Goal: Task Accomplishment & Management: Manage account settings

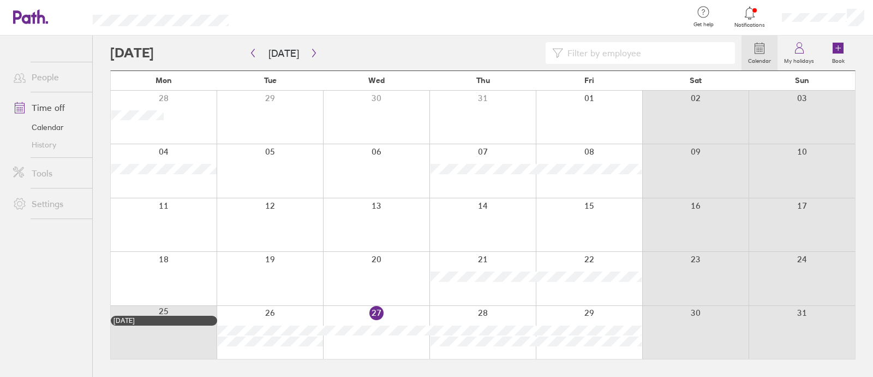
click at [317, 254] on div at bounding box center [270, 278] width 106 height 53
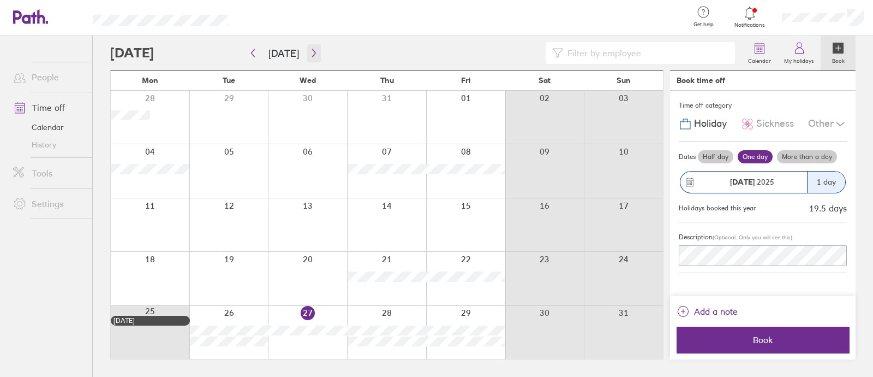
click at [310, 50] on icon "button" at bounding box center [314, 53] width 8 height 9
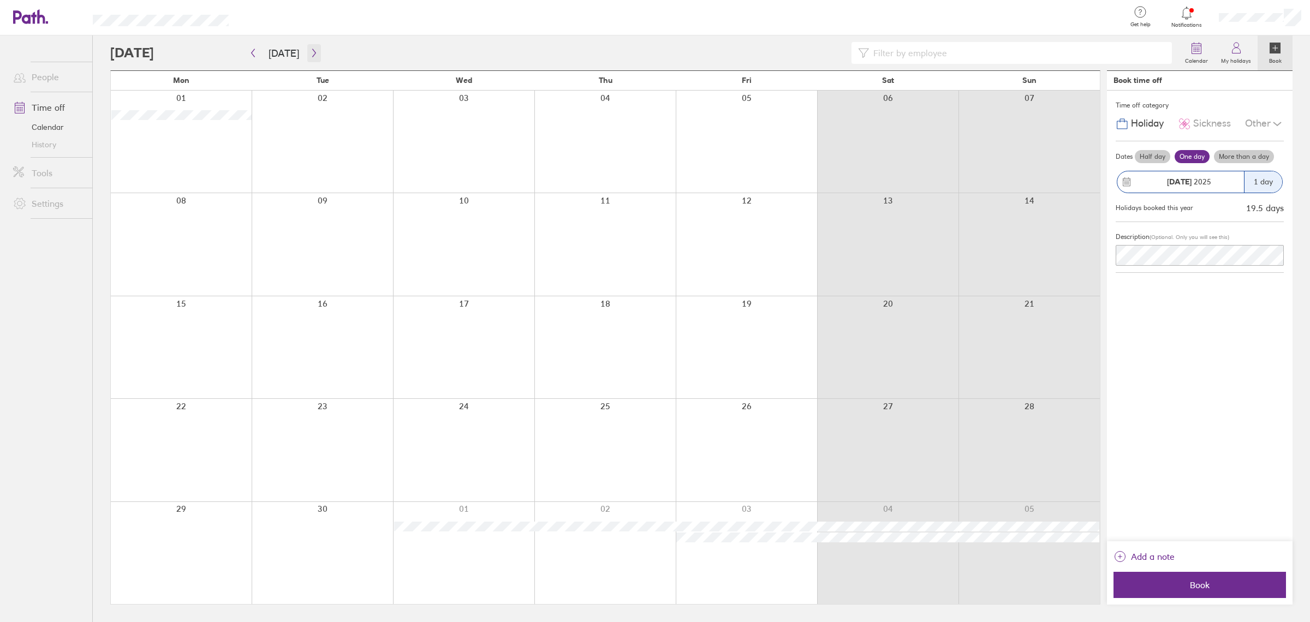
click at [310, 52] on icon "button" at bounding box center [314, 53] width 8 height 9
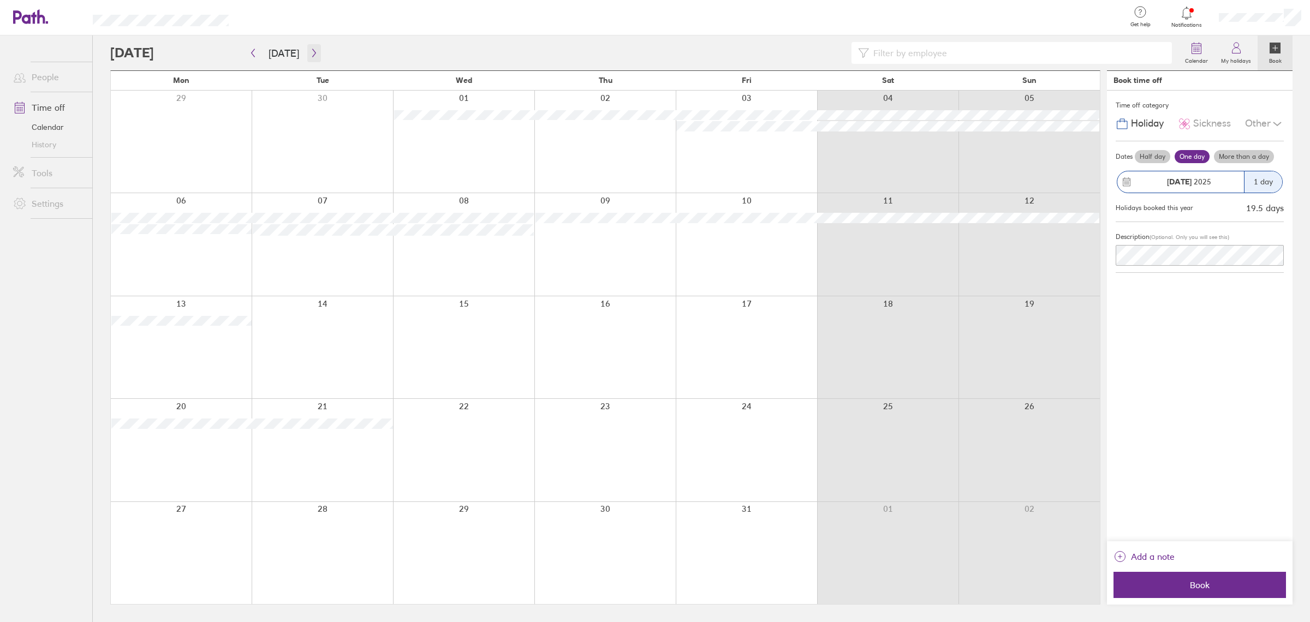
click at [312, 51] on icon "button" at bounding box center [313, 53] width 3 height 8
click at [310, 50] on icon "button" at bounding box center [314, 53] width 8 height 9
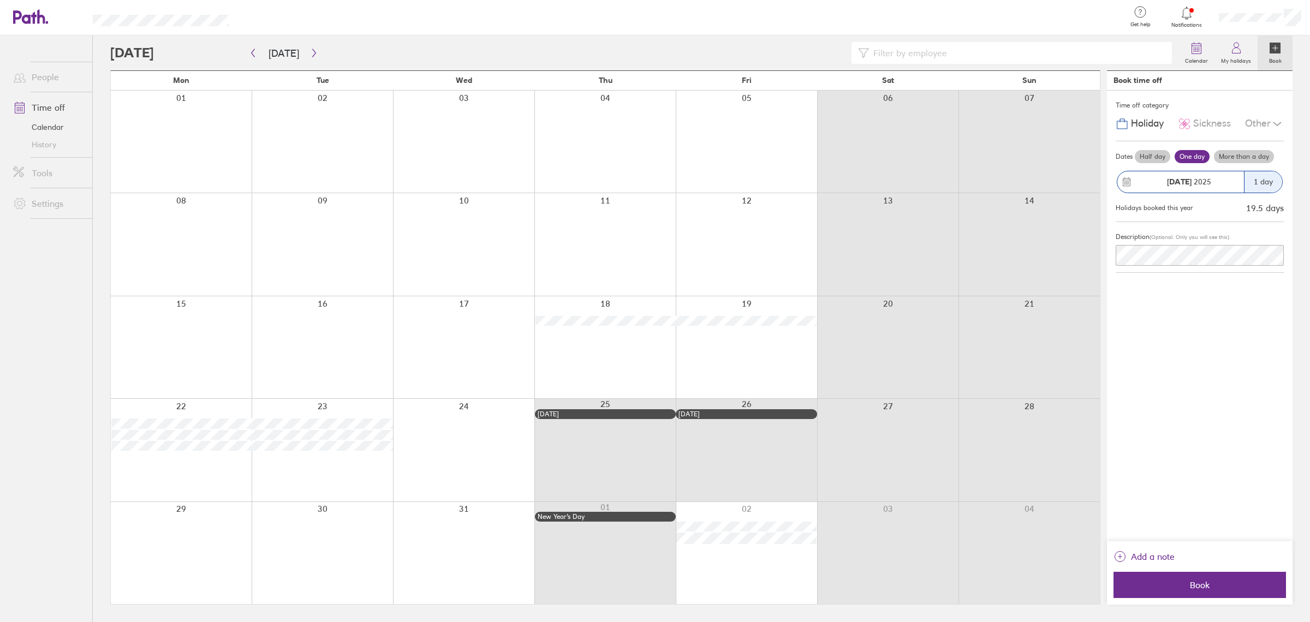
click at [184, 134] on div at bounding box center [181, 142] width 141 height 102
click at [873, 157] on label "More than a day" at bounding box center [1244, 156] width 60 height 13
click at [0, 0] on input "More than a day" at bounding box center [0, 0] width 0 height 0
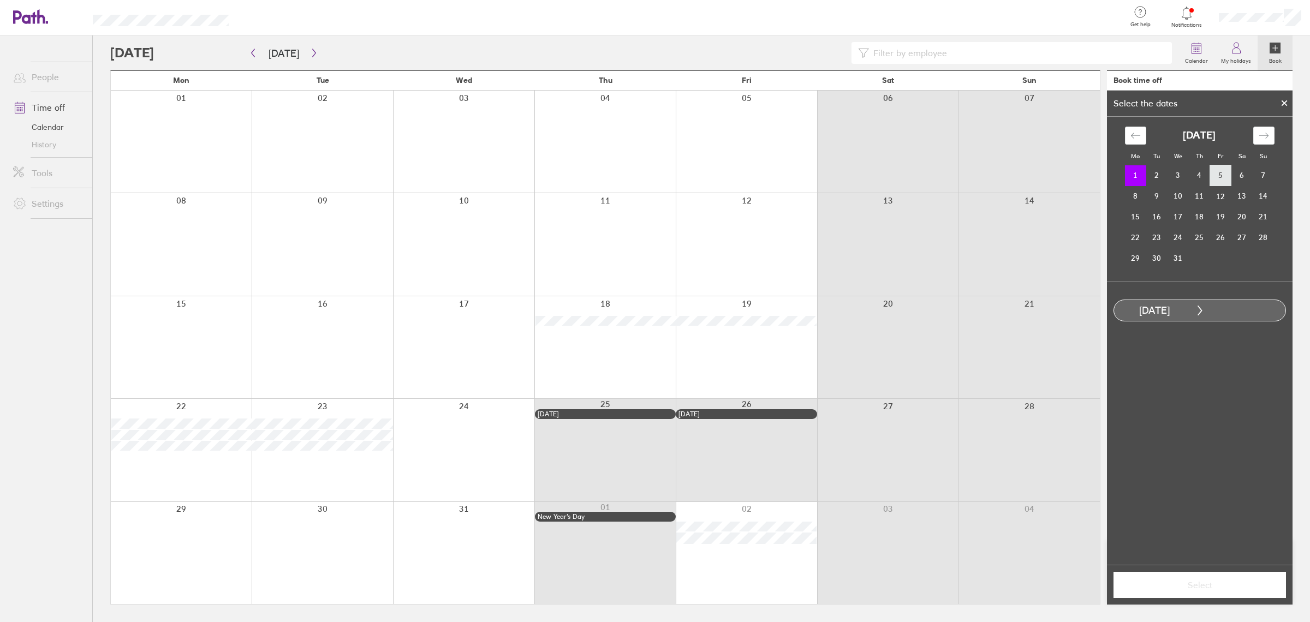
click at [873, 176] on td "5" at bounding box center [1220, 175] width 21 height 21
click at [873, 376] on button "Select" at bounding box center [1199, 585] width 172 height 26
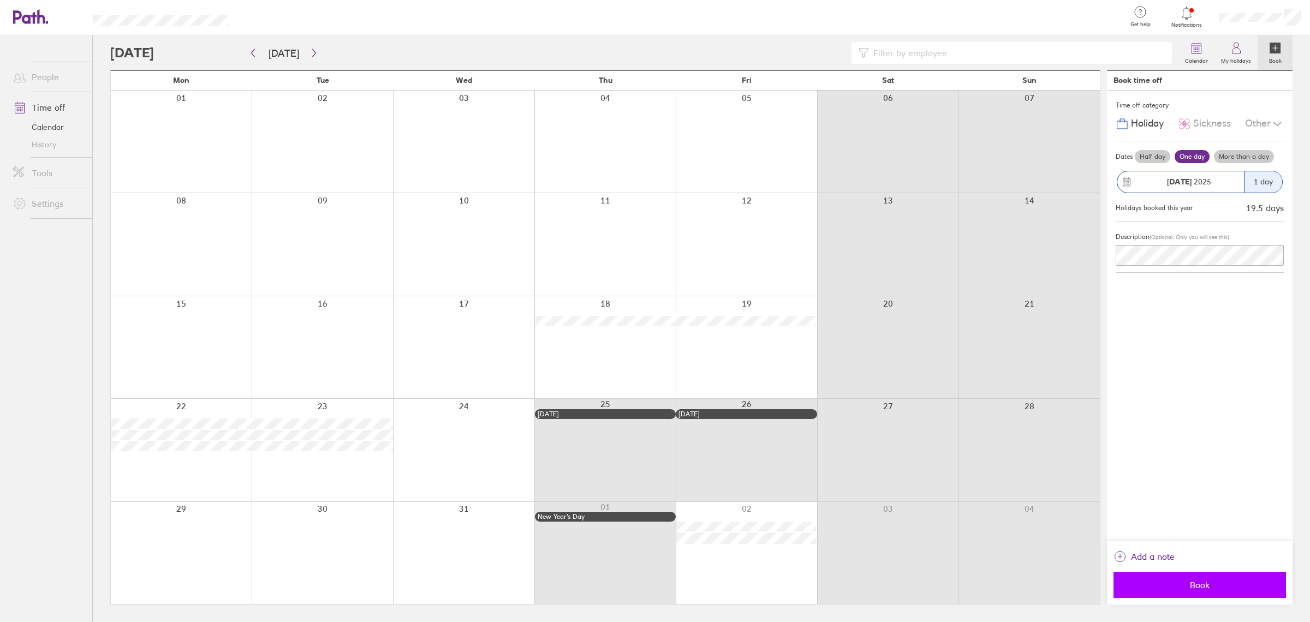
click at [873, 376] on span "Book" at bounding box center [1199, 585] width 157 height 10
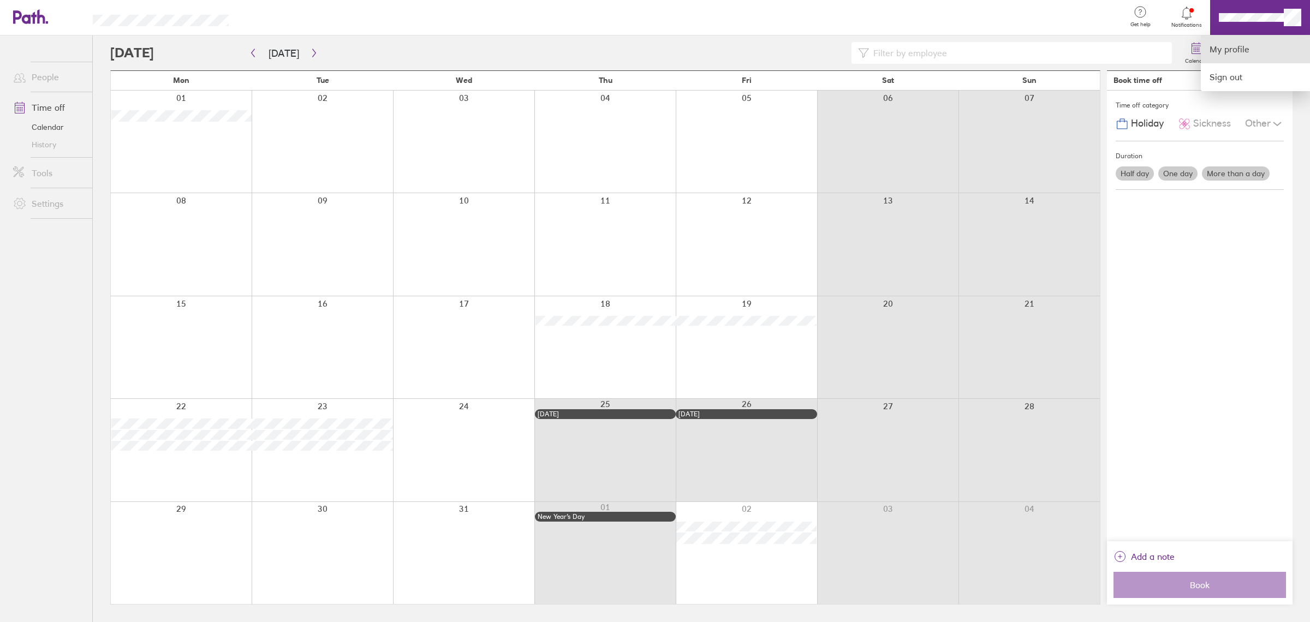
click at [873, 49] on link "My profile" at bounding box center [1255, 49] width 109 height 28
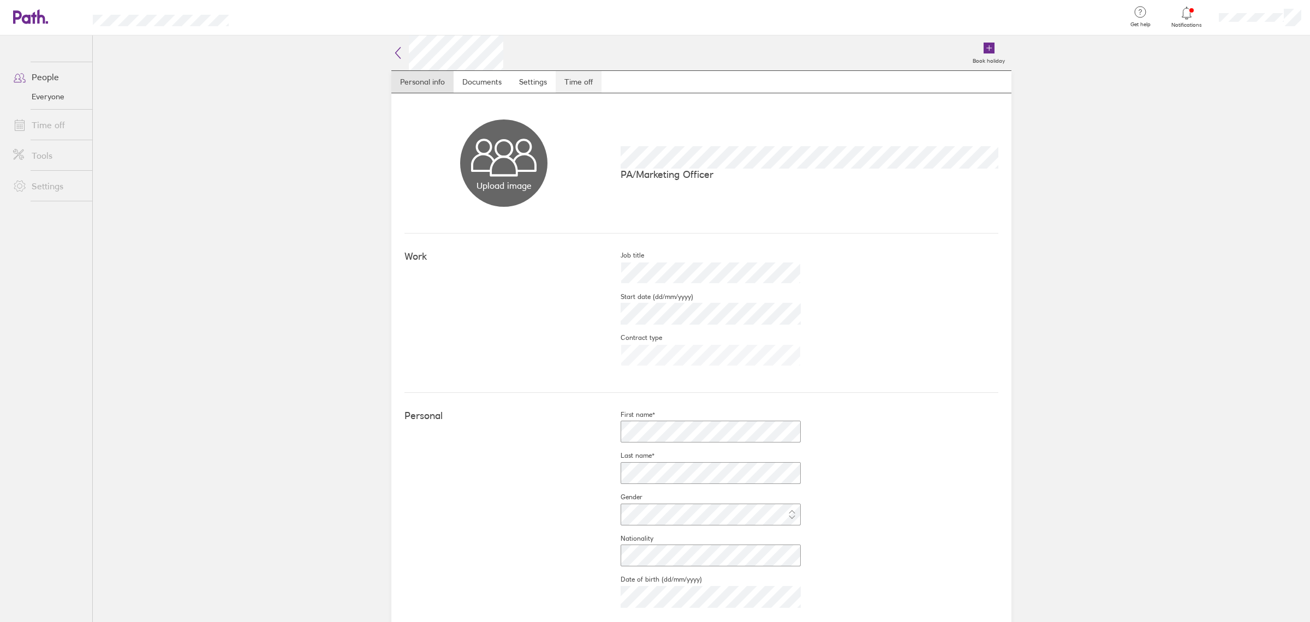
click at [580, 75] on link "Time off" at bounding box center [579, 82] width 46 height 22
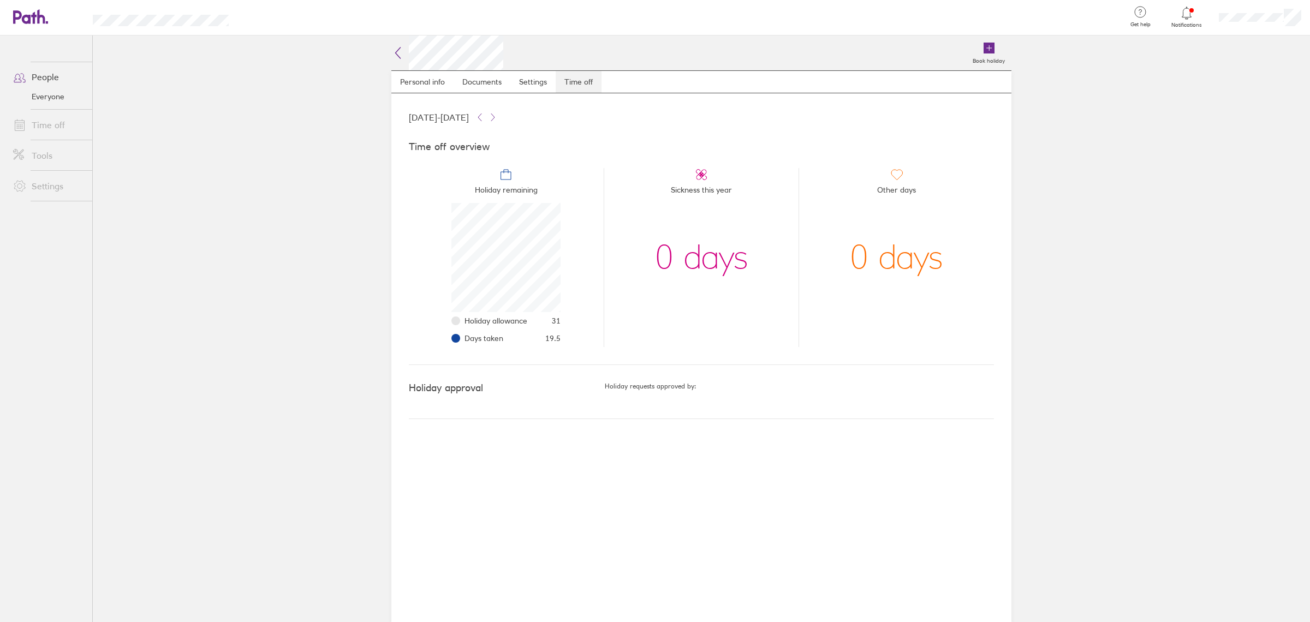
scroll to position [109, 109]
click at [570, 376] on div "[DATE] - [DATE] Time off overview Holiday remaining Holiday allowance 31 Days t…" at bounding box center [701, 357] width 620 height 529
click at [200, 200] on main "Book holiday Personal info Documents Settings Time off [DATE] - [DATE] Time off…" at bounding box center [701, 328] width 1217 height 587
